Goal: Find contact information: Find contact information

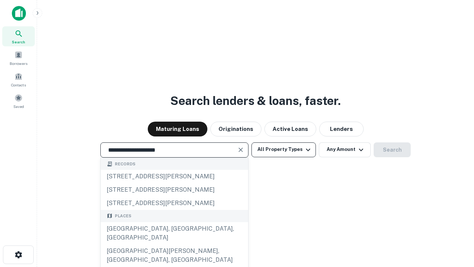
click at [174, 244] on div "Santa Monica, CA, USA" at bounding box center [174, 233] width 147 height 22
click at [284, 149] on button "All Property Types" at bounding box center [283, 149] width 64 height 15
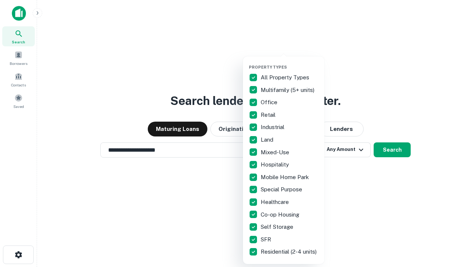
type input "**********"
click at [289, 62] on button "button" at bounding box center [289, 62] width 81 height 0
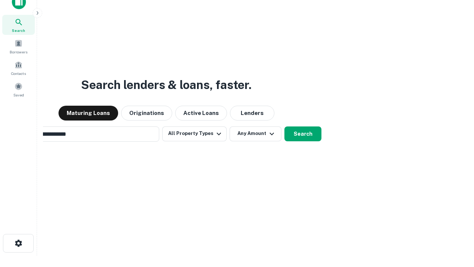
scroll to position [12, 0]
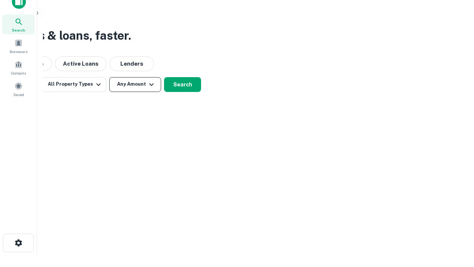
click at [135, 84] on button "Any Amount" at bounding box center [135, 84] width 52 height 15
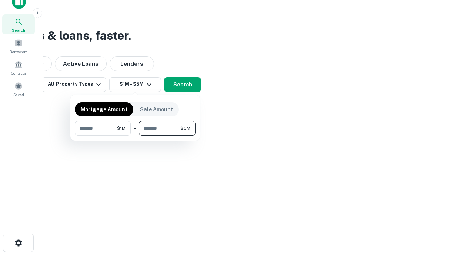
type input "*******"
click at [135, 135] on button "button" at bounding box center [135, 135] width 121 height 0
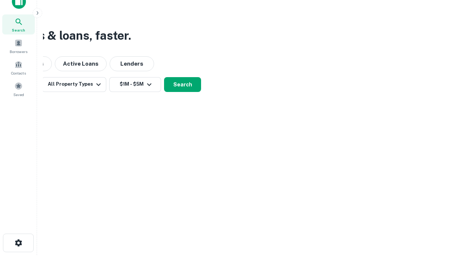
scroll to position [4, 137]
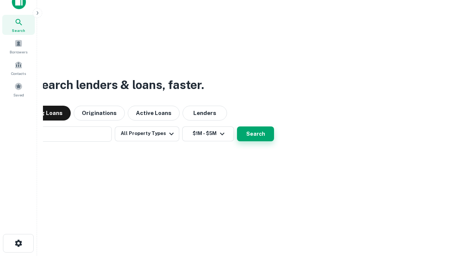
click at [237, 126] on button "Search" at bounding box center [255, 133] width 37 height 15
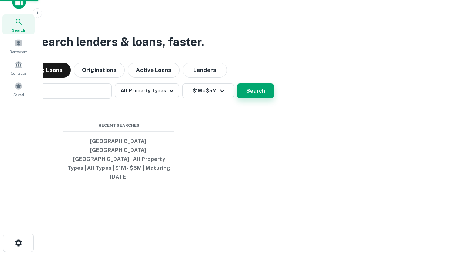
scroll to position [20, 210]
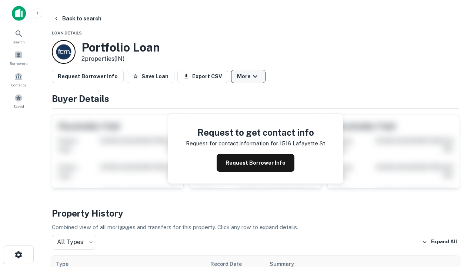
click at [248, 76] on button "More" at bounding box center [248, 76] width 34 height 13
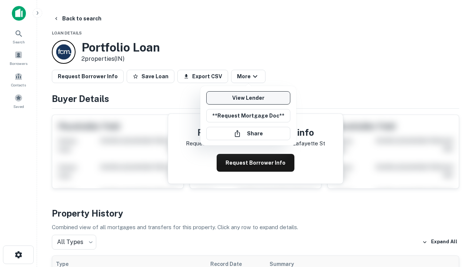
click at [248, 98] on link "View Lender" at bounding box center [248, 97] width 84 height 13
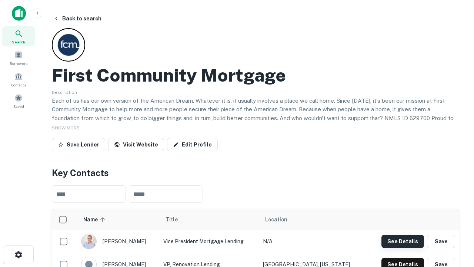
click at [402, 241] on button "See Details" at bounding box center [402, 240] width 43 height 13
click at [18, 254] on icon "button" at bounding box center [18, 254] width 9 height 9
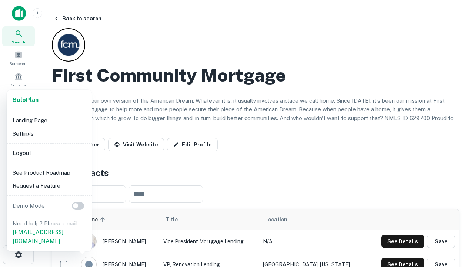
click at [49, 153] on li "Logout" at bounding box center [49, 152] width 79 height 13
